Goal: Navigation & Orientation: Find specific page/section

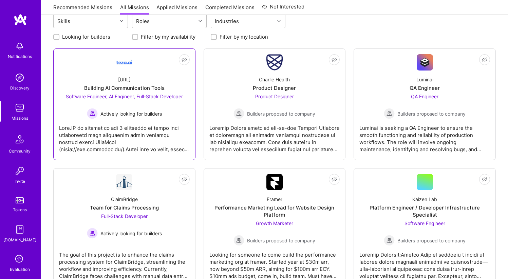
scroll to position [89, 0]
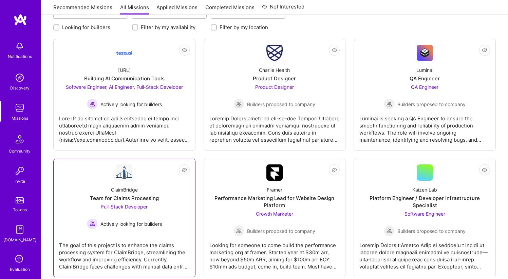
click at [126, 175] on img at bounding box center [124, 173] width 16 height 16
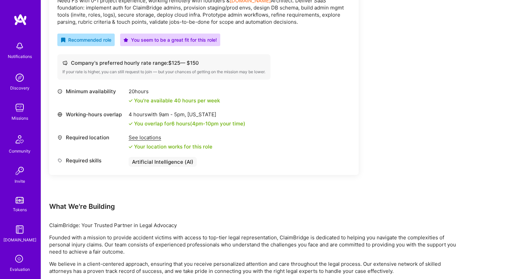
scroll to position [283, 0]
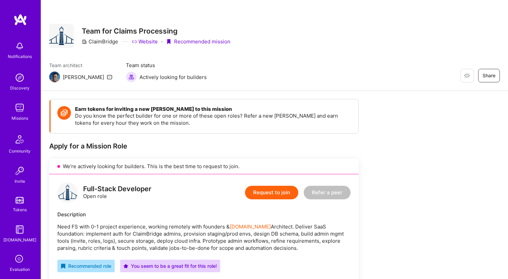
click at [18, 48] on img at bounding box center [20, 46] width 14 height 14
click at [18, 19] on img at bounding box center [21, 20] width 14 height 12
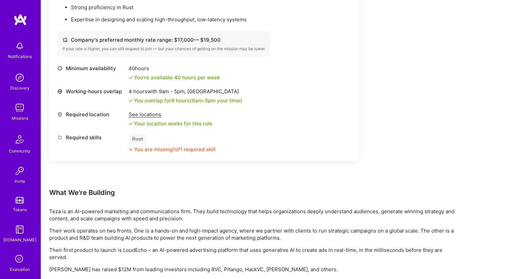
scroll to position [804, 0]
